Goal: Share content

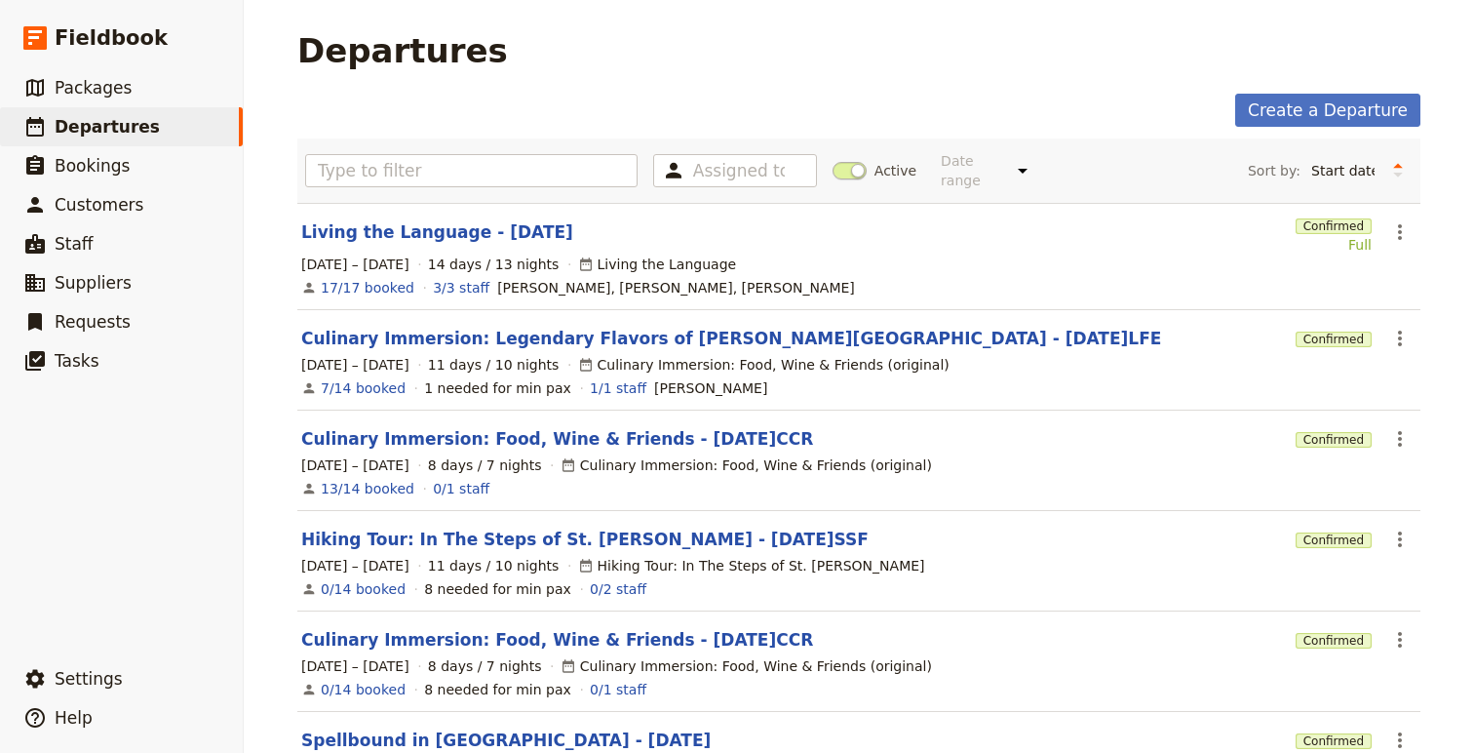
click at [382, 234] on section "Living the Language - [DATE] Confirmed Full ​ [DATE] – [DATE] 14 days / 13 nigh…" at bounding box center [858, 256] width 1123 height 107
click at [380, 220] on link "Living the Language - [DATE]" at bounding box center [437, 231] width 272 height 23
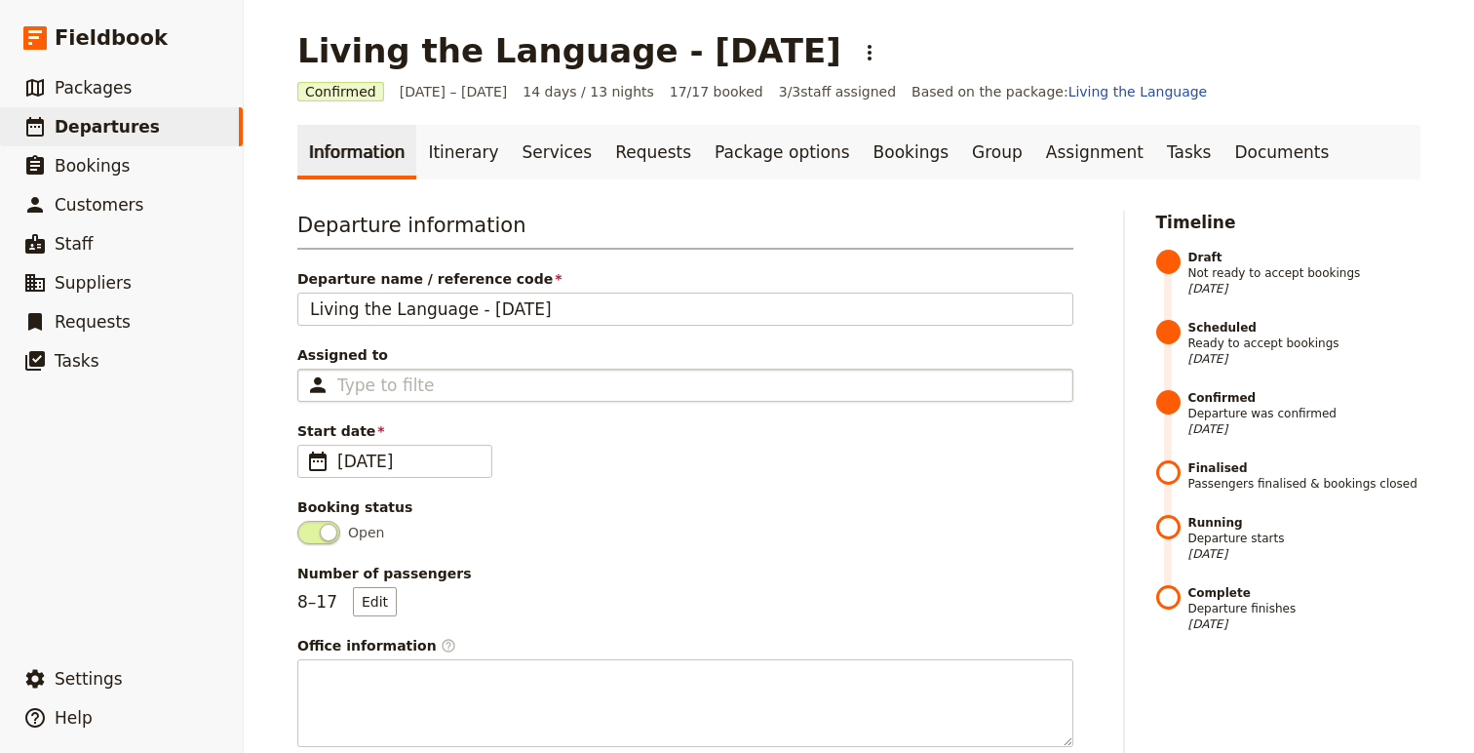
scroll to position [11, 0]
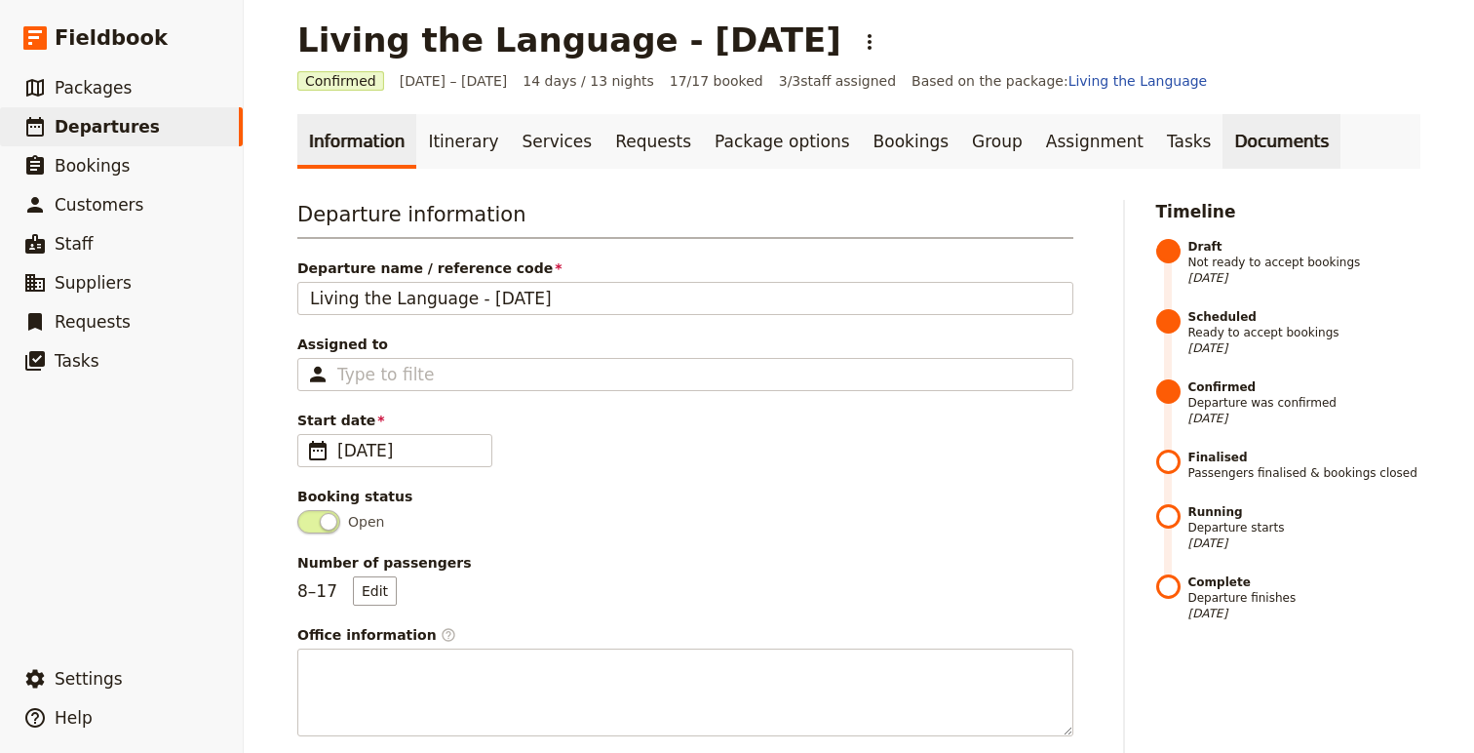
click at [1222, 141] on link "Documents" at bounding box center [1281, 141] width 118 height 55
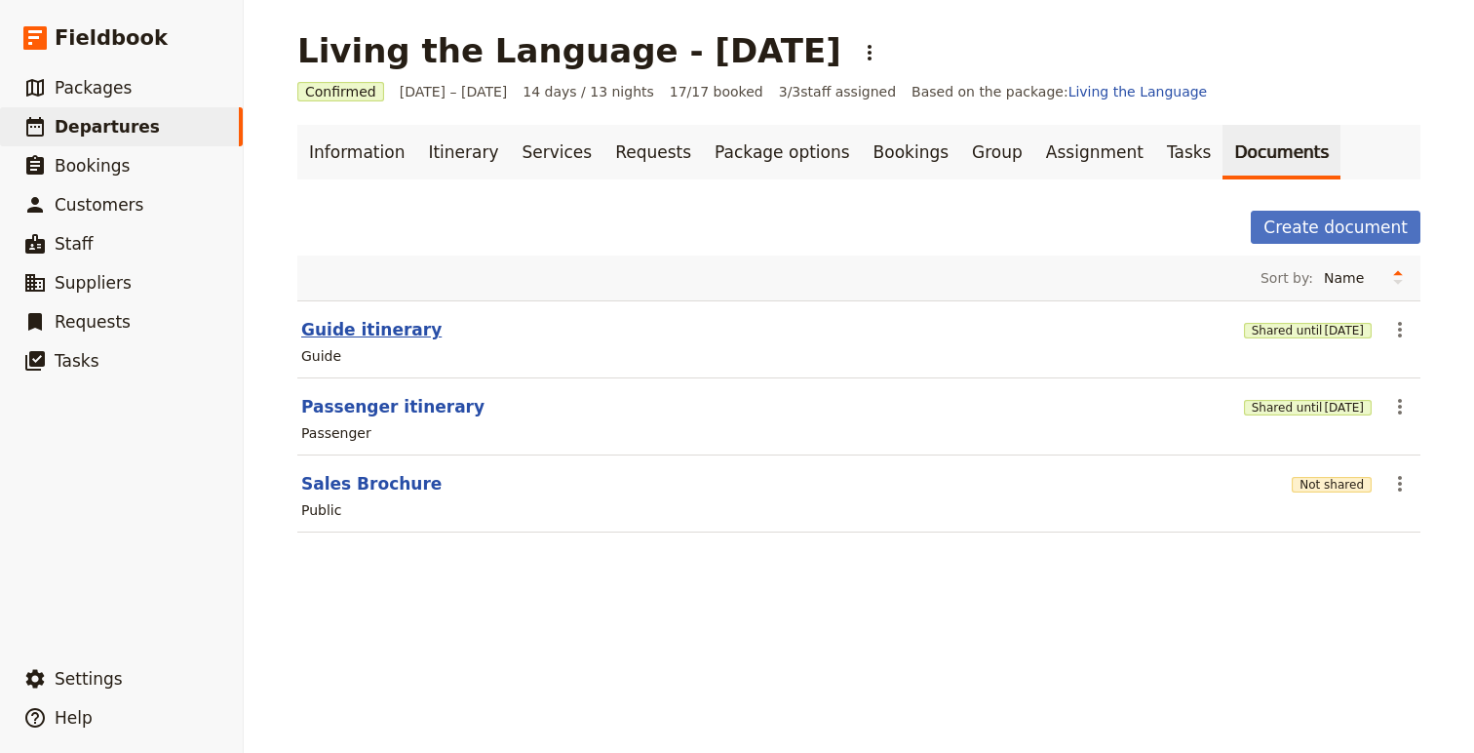
click at [379, 338] on button "Guide itinerary" at bounding box center [371, 329] width 140 height 23
select select "STAFF"
select select "RUN_SHEET"
select select "DEFAULT"
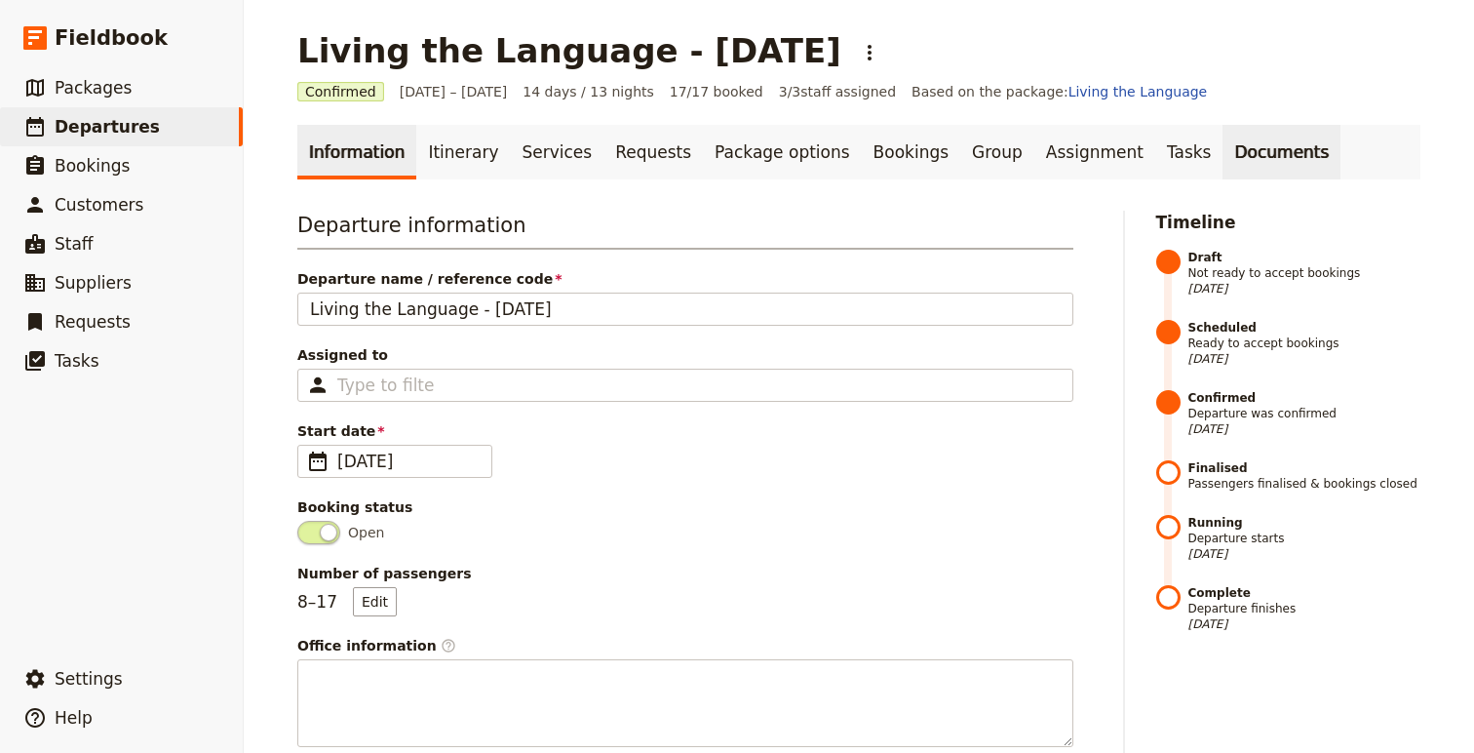
click at [1222, 148] on link "Documents" at bounding box center [1281, 152] width 118 height 55
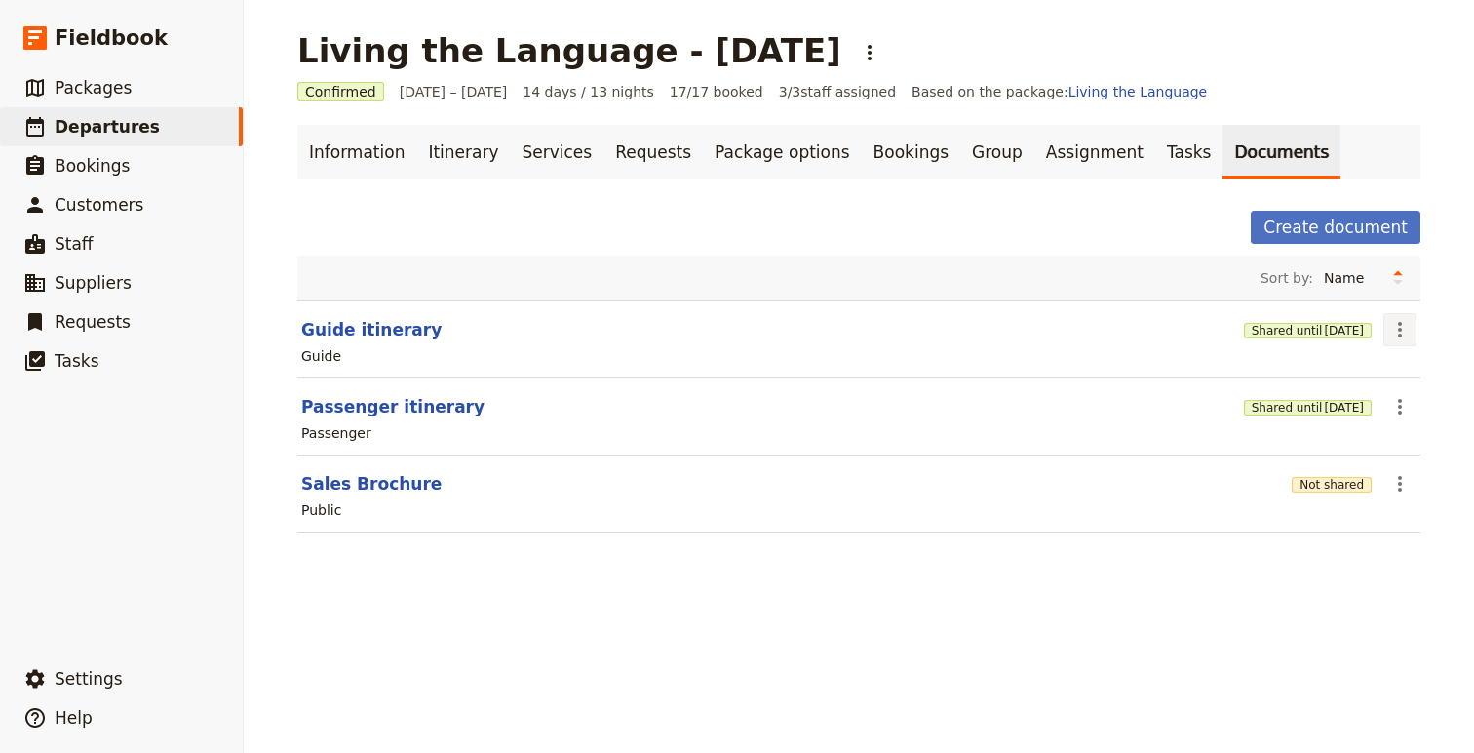
click at [1412, 332] on button "​" at bounding box center [1399, 329] width 33 height 33
click at [1351, 372] on span "Share" at bounding box center [1345, 372] width 118 height 19
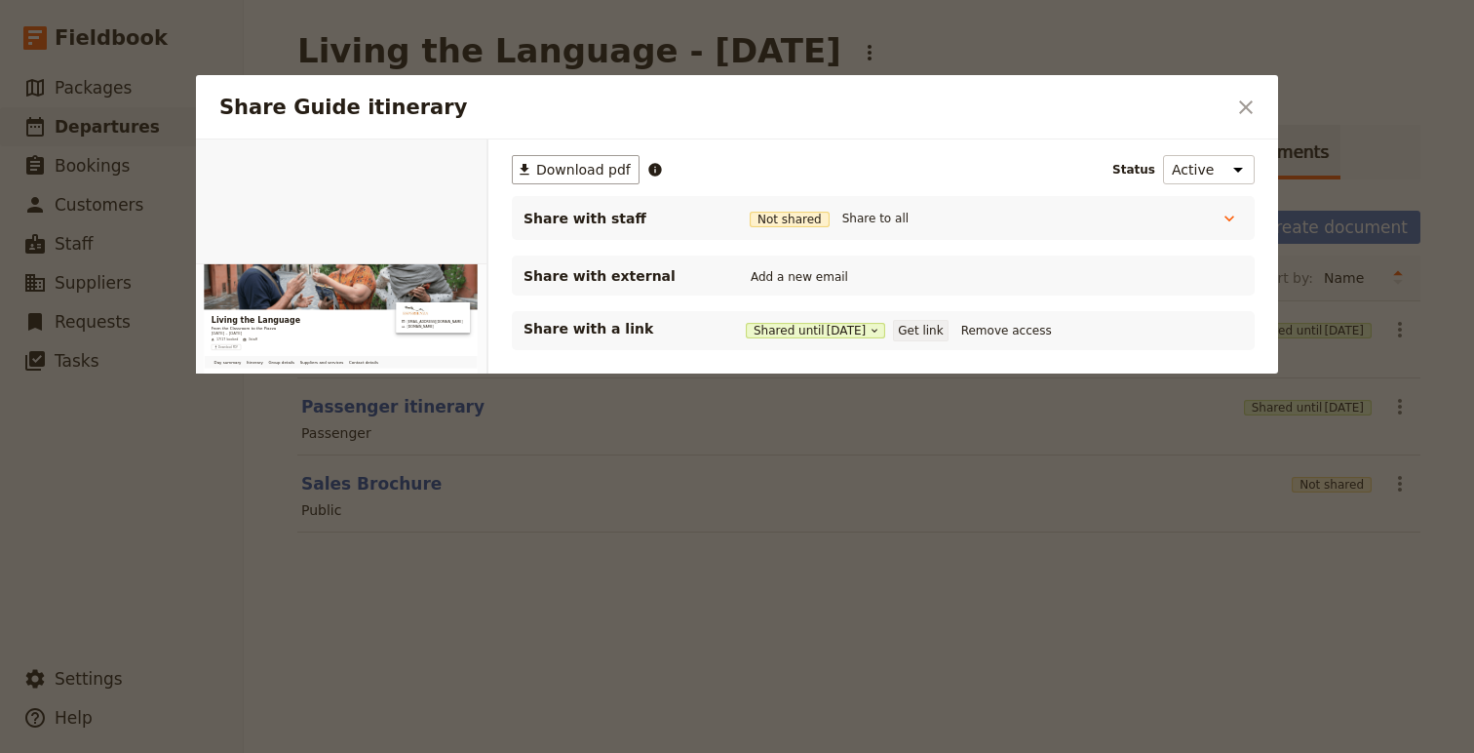
click at [948, 329] on button "Get link" at bounding box center [920, 330] width 55 height 21
